Goal: Complete application form

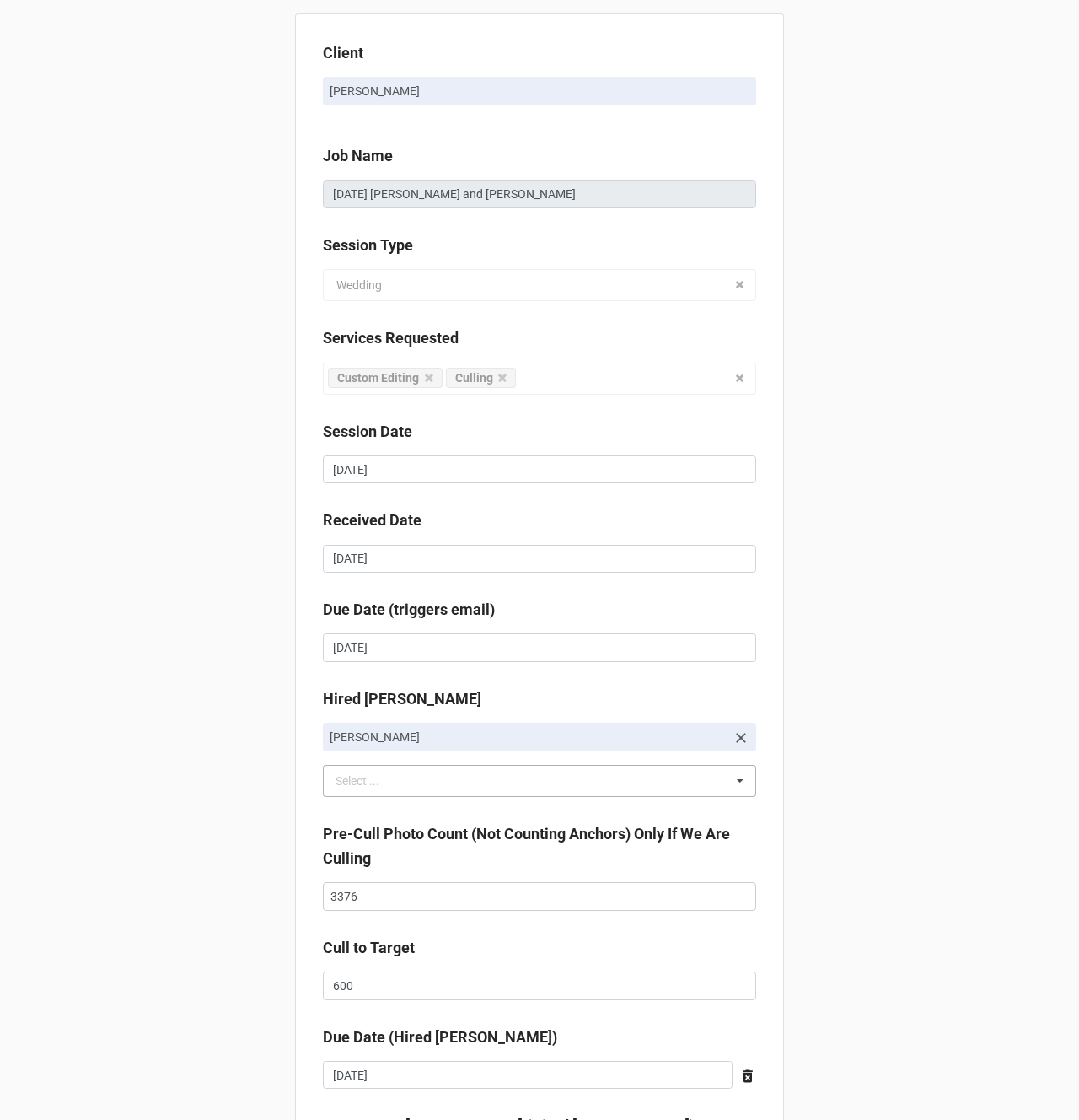
scroll to position [272, 0]
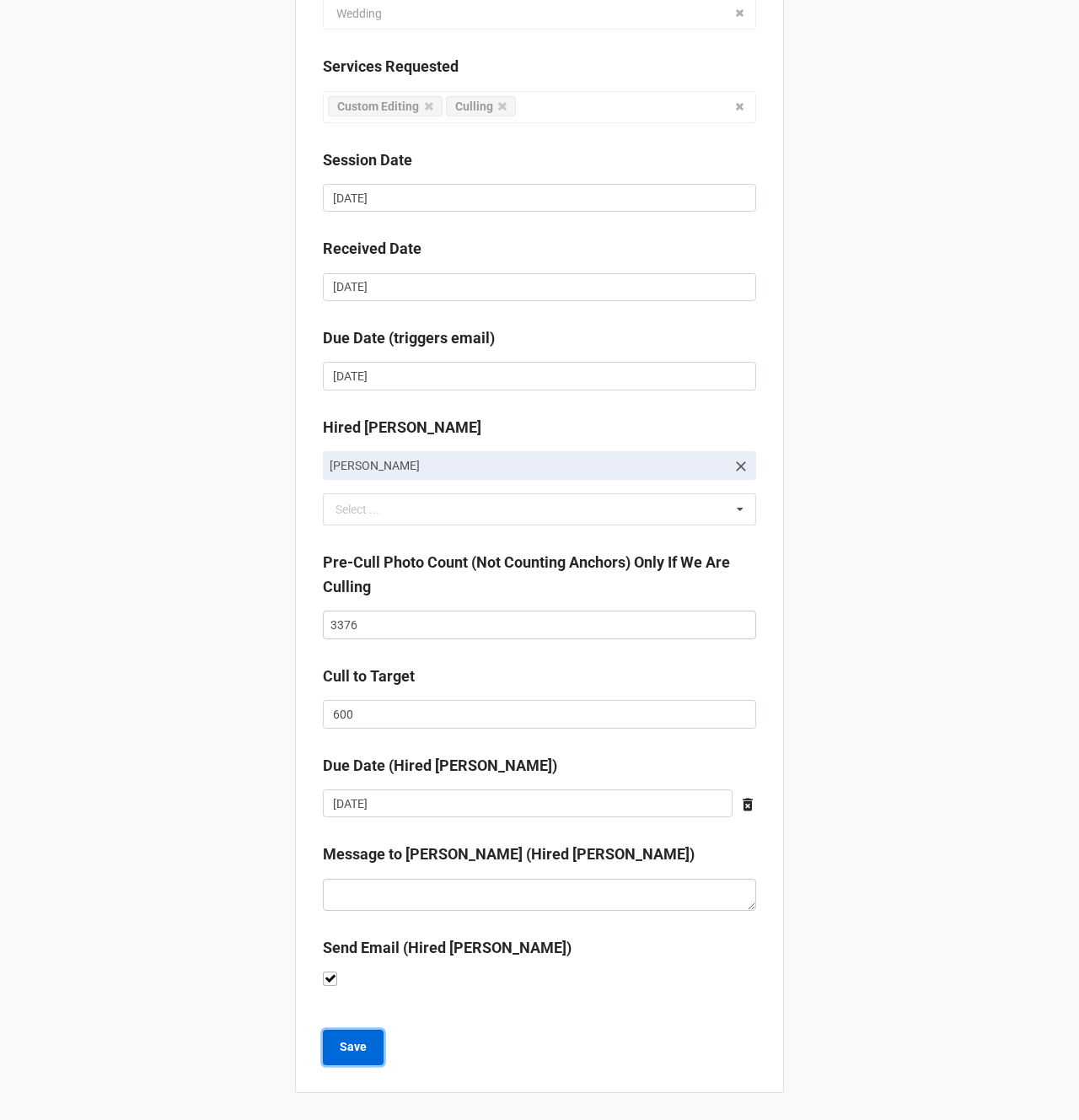
click at [355, 1042] on b "Save" at bounding box center [353, 1047] width 27 height 18
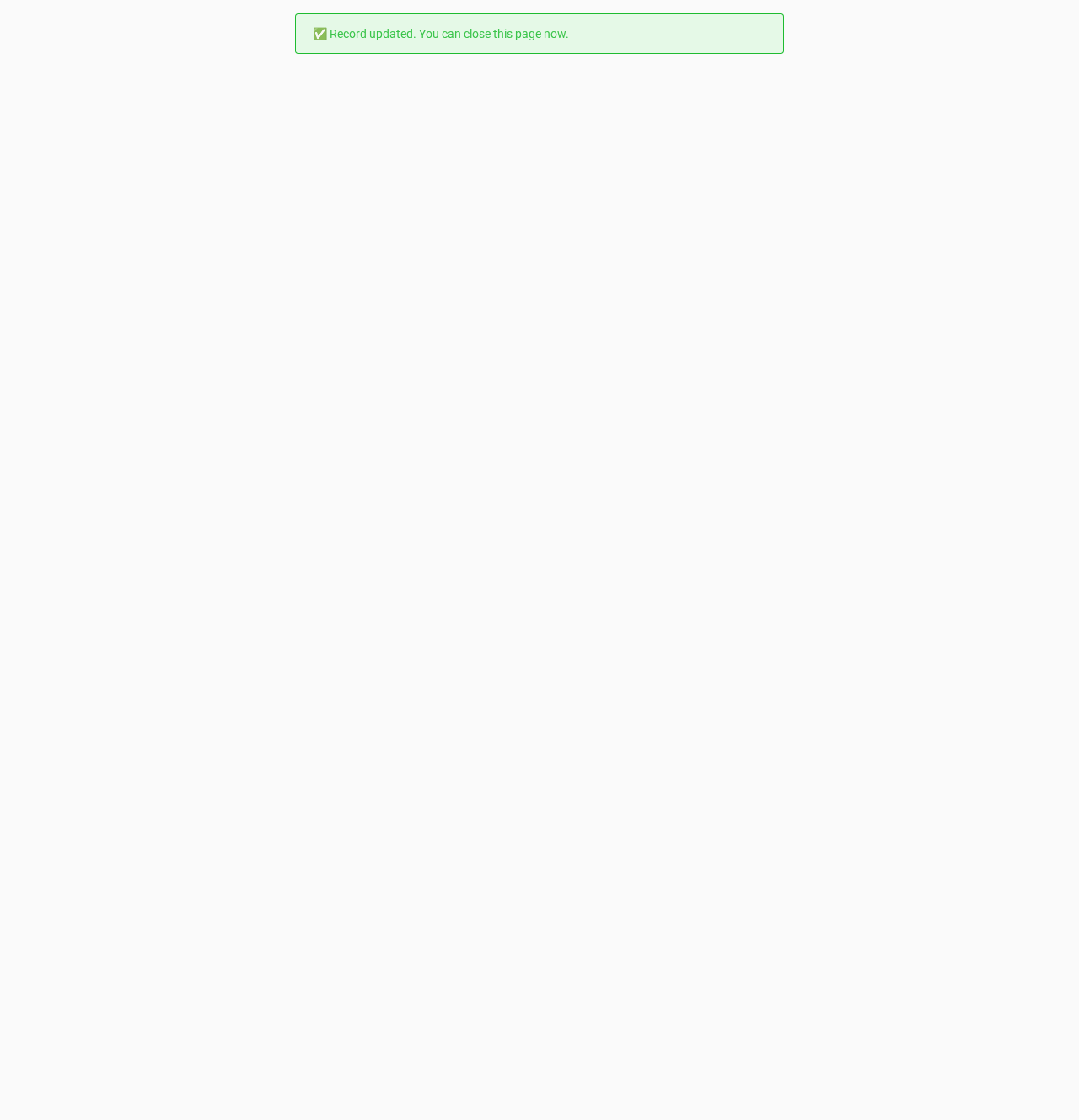
scroll to position [0, 0]
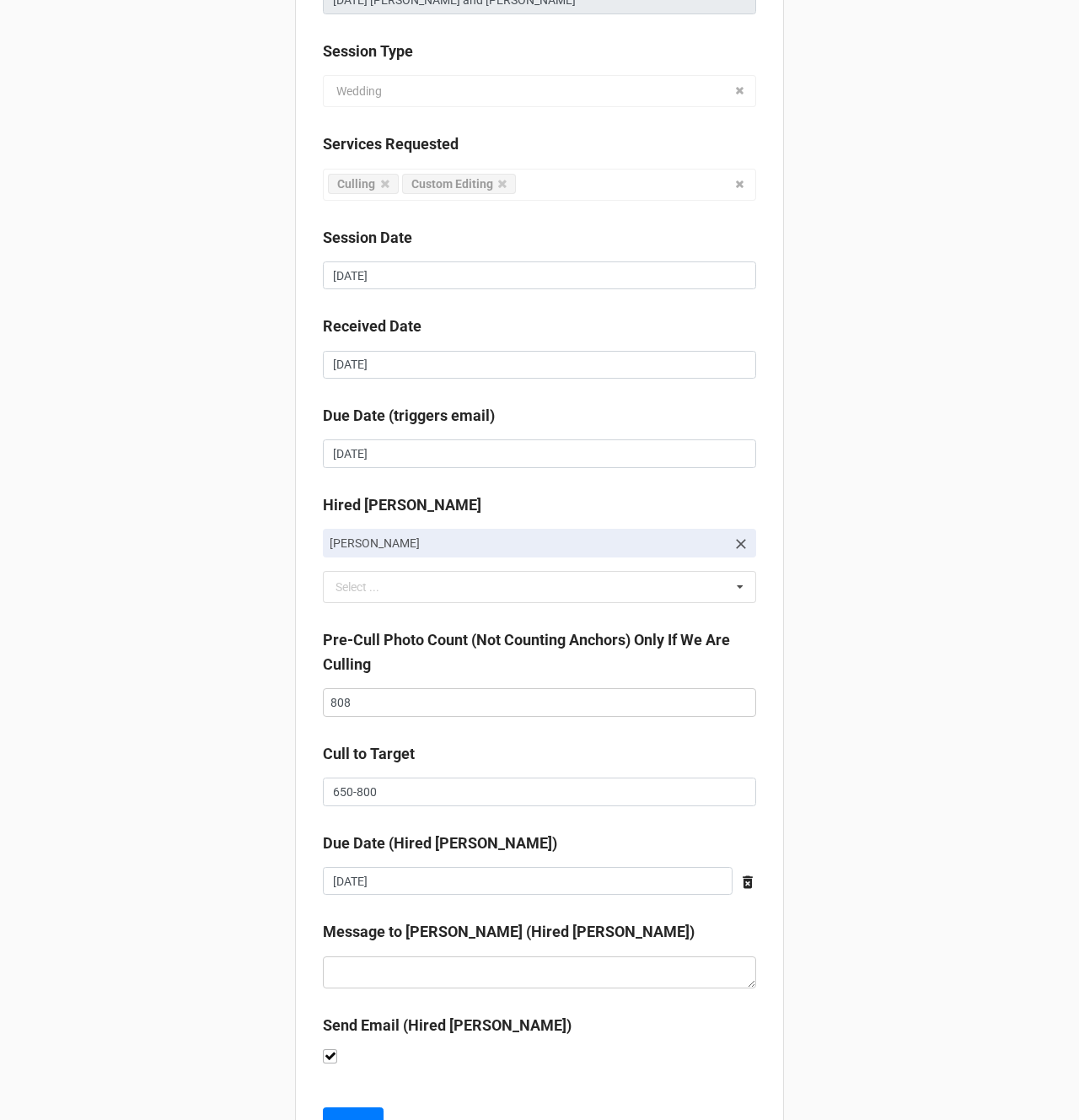
scroll to position [233, 0]
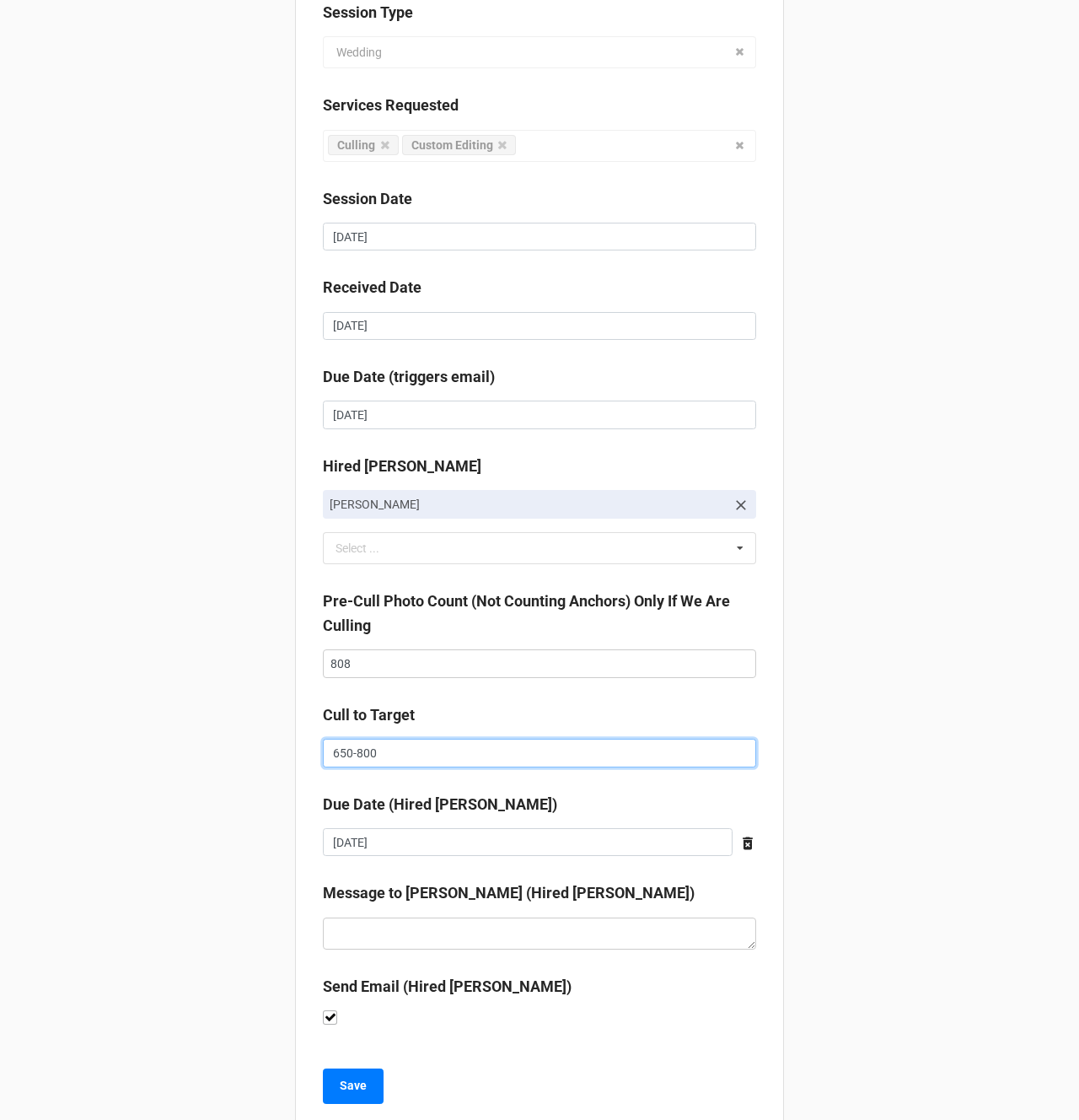
click at [384, 752] on input "650-800" at bounding box center [540, 752] width 434 height 29
click at [393, 923] on textarea at bounding box center [540, 934] width 434 height 32
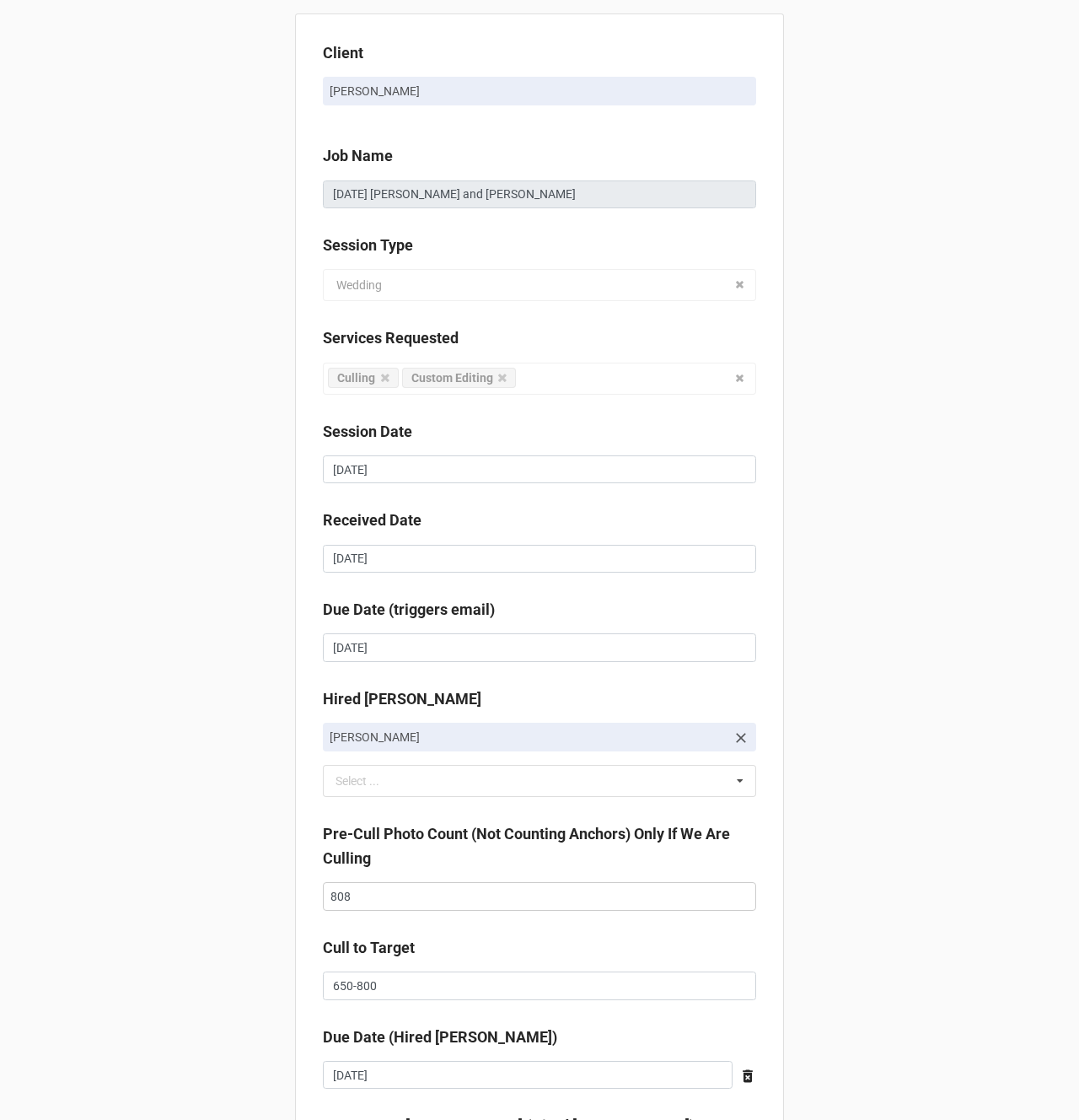
scroll to position [272, 0]
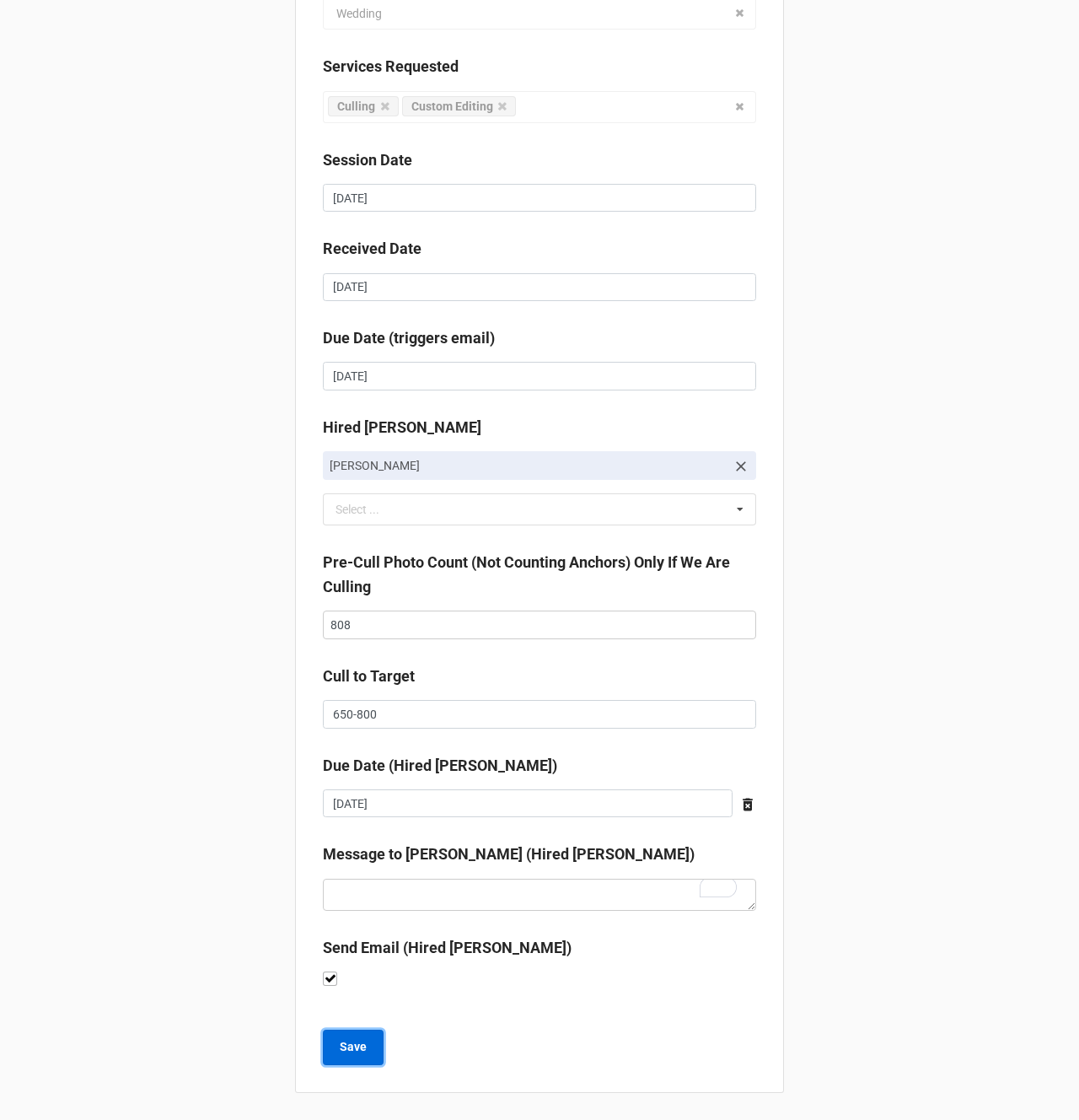
click at [340, 1050] on b "Save" at bounding box center [353, 1047] width 27 height 18
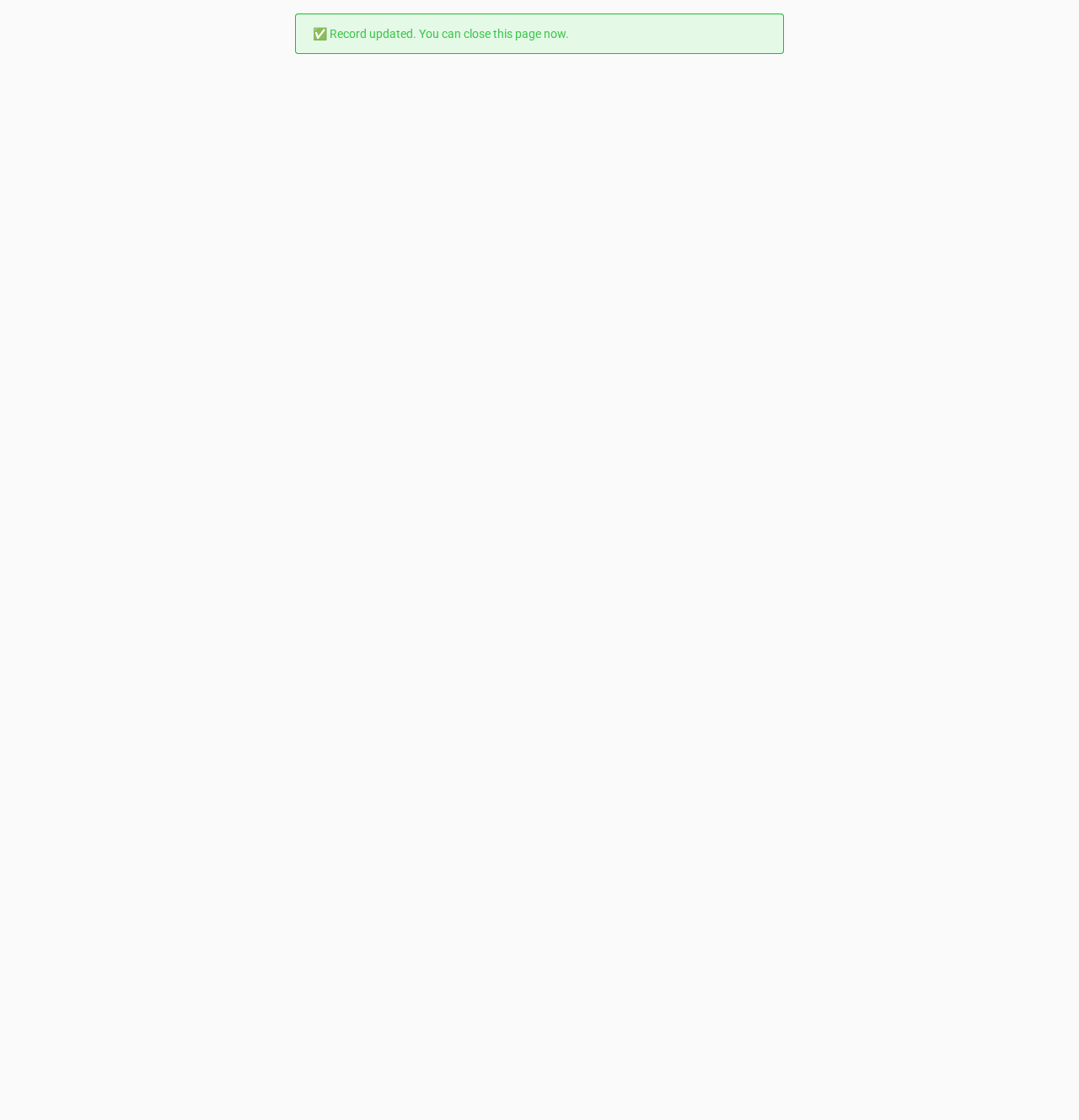
scroll to position [0, 0]
